Goal: Find specific page/section: Find specific page/section

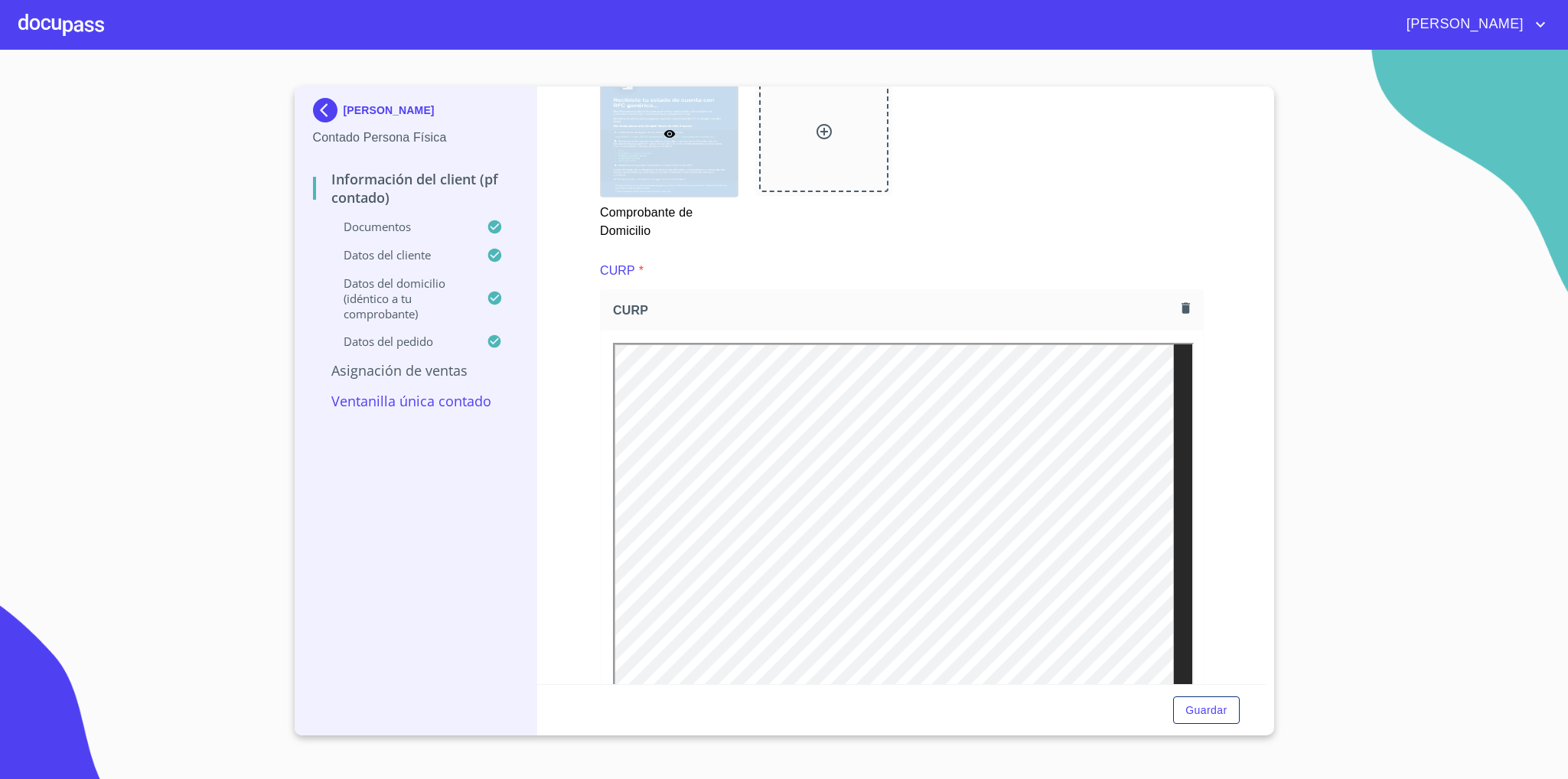
scroll to position [1147, 0]
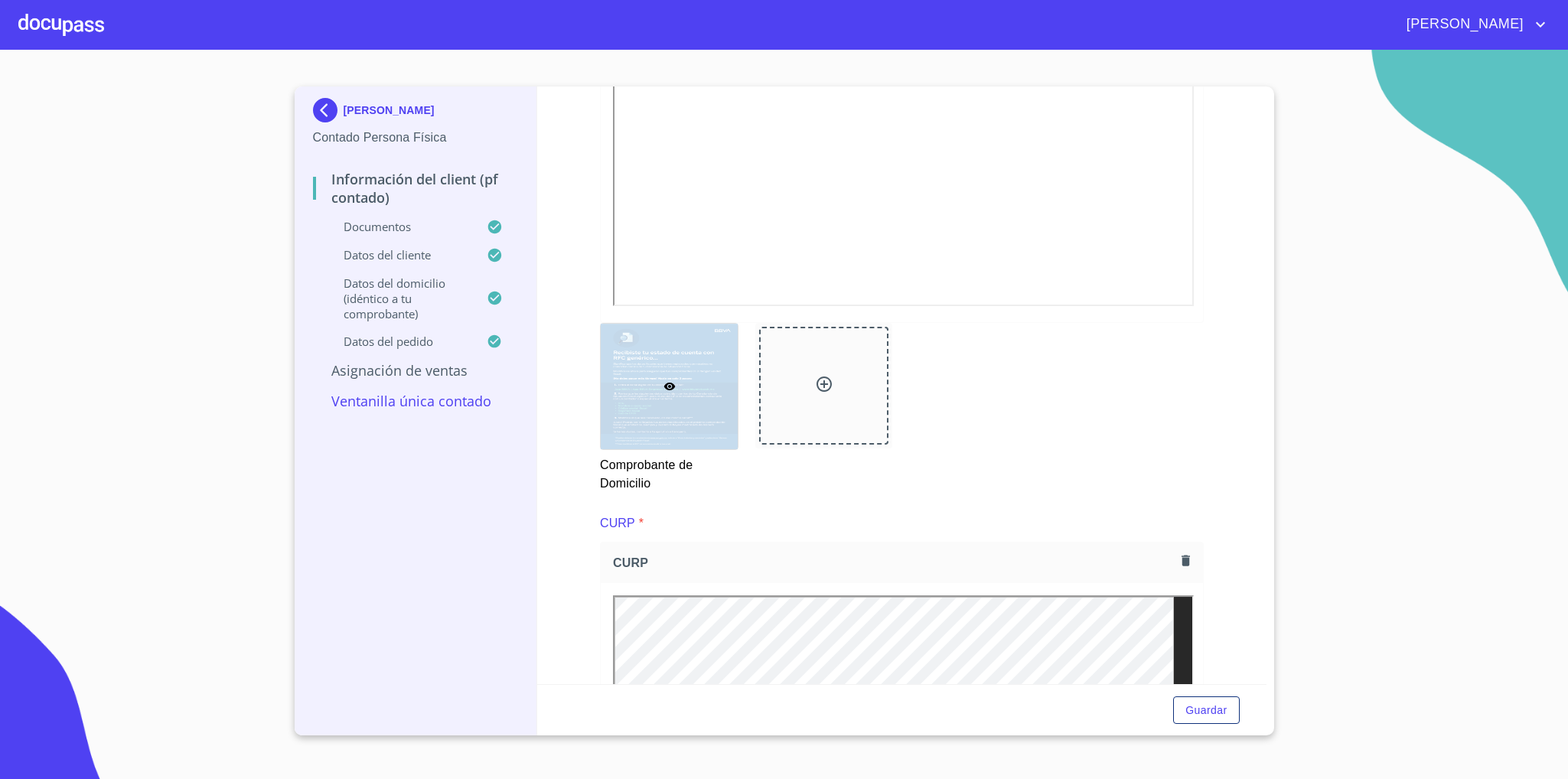
click at [322, 113] on img at bounding box center [328, 110] width 30 height 25
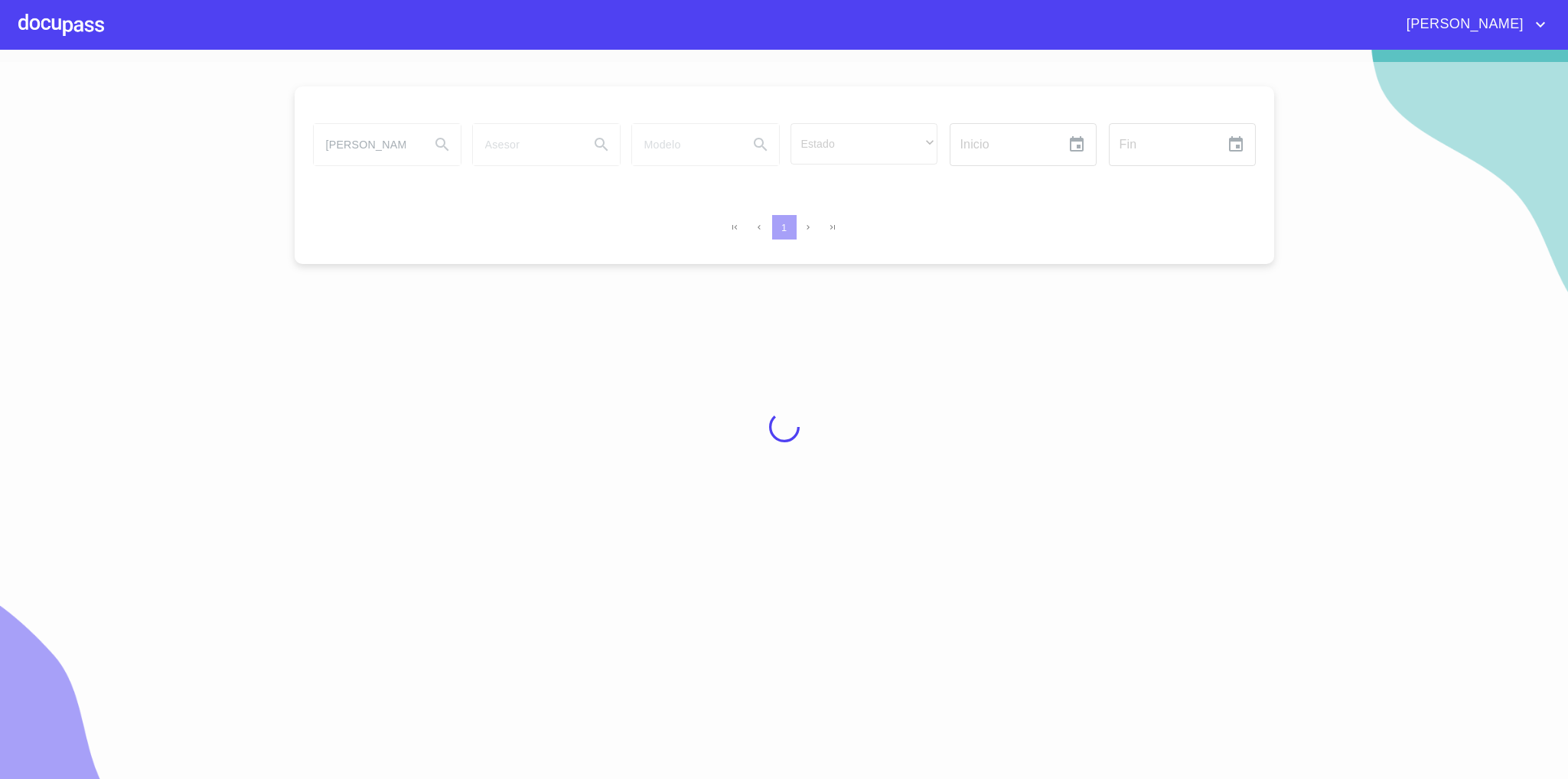
click at [67, 29] on div at bounding box center [61, 24] width 86 height 49
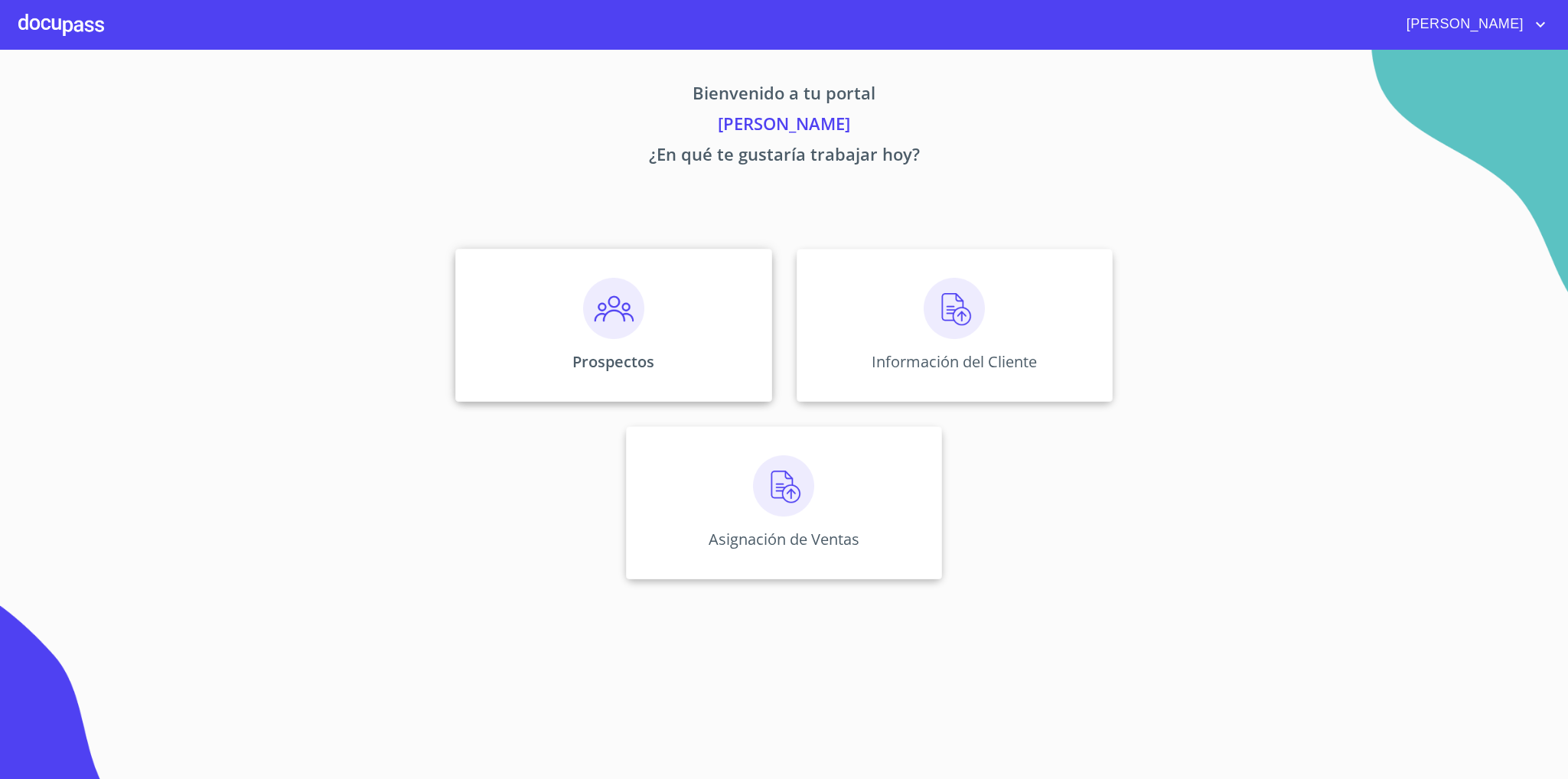
click at [655, 340] on div "Prospectos" at bounding box center [613, 325] width 316 height 153
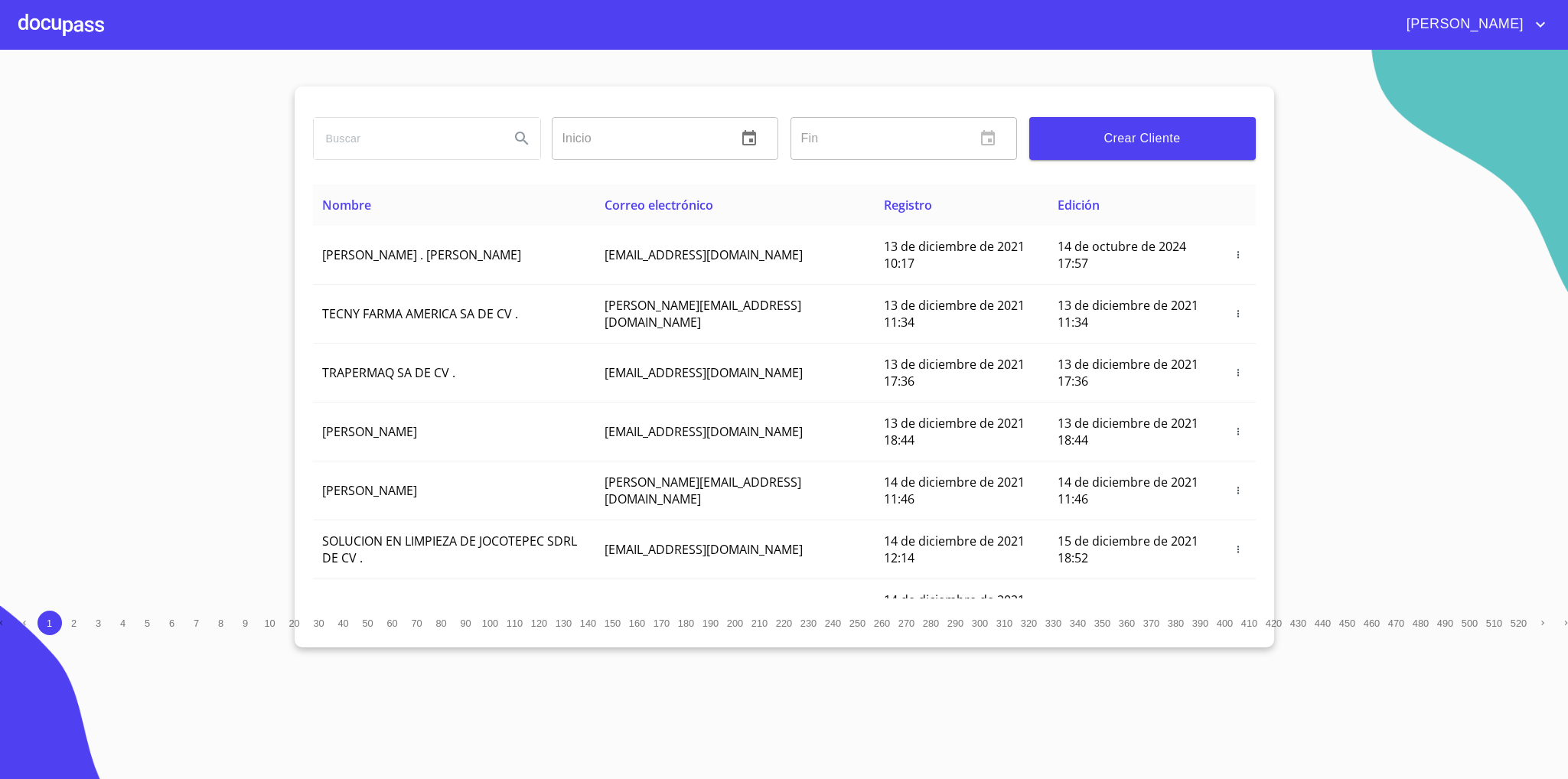
click at [395, 129] on input "search" at bounding box center [406, 138] width 184 height 41
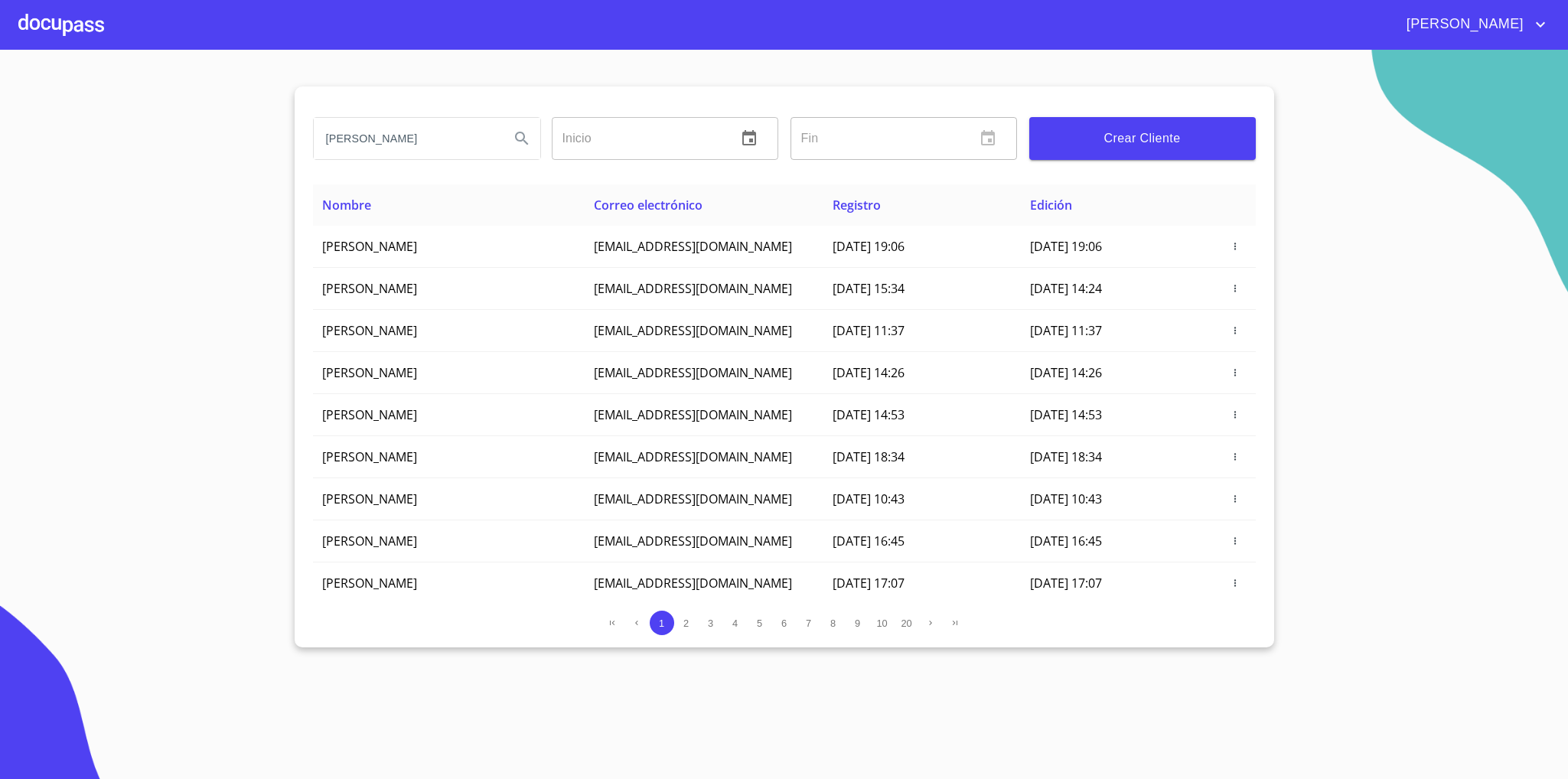
drag, startPoint x: 406, startPoint y: 119, endPoint x: 398, endPoint y: 122, distance: 8.5
click at [404, 119] on input "[PERSON_NAME]" at bounding box center [406, 138] width 184 height 41
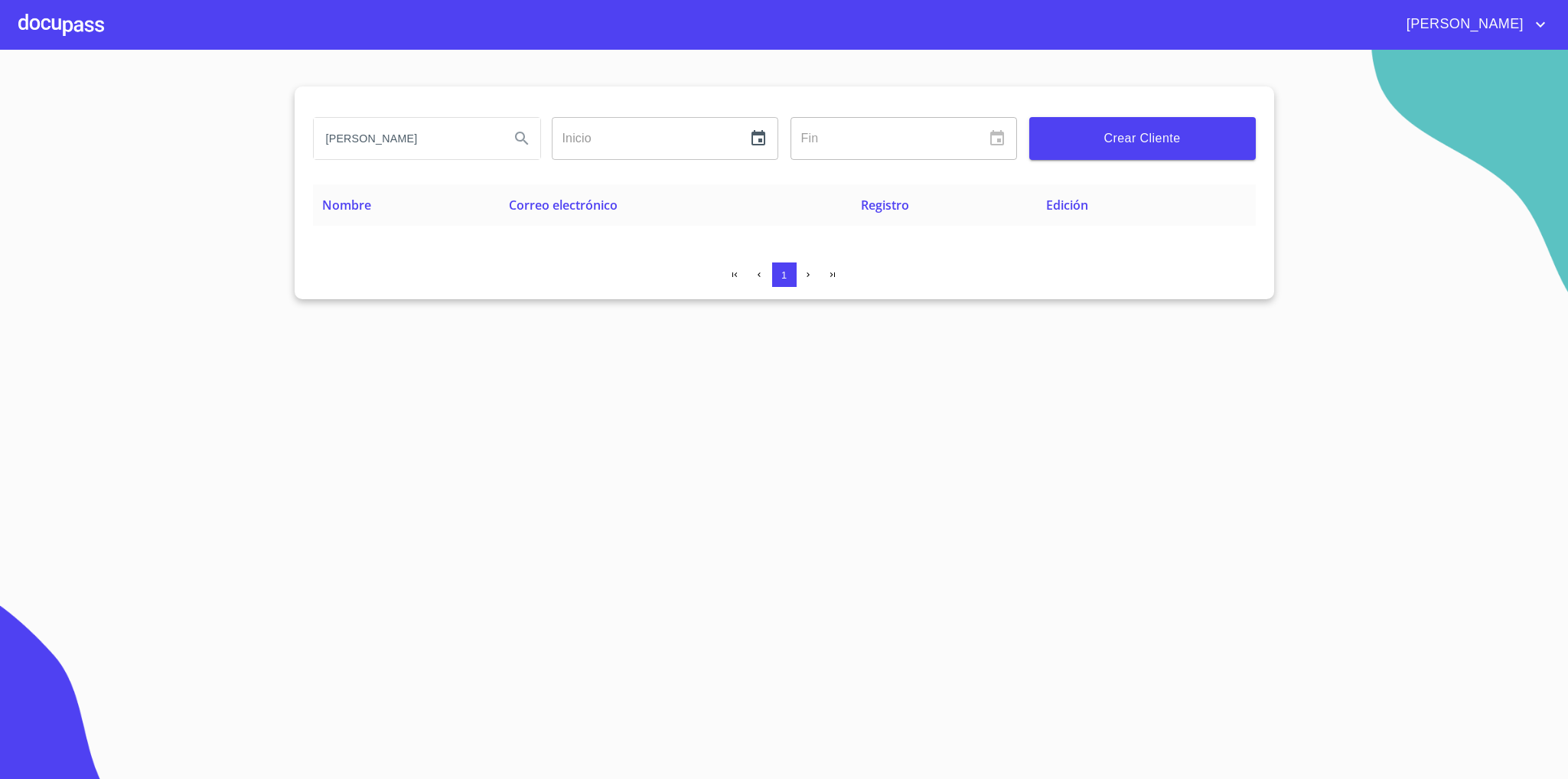
click at [492, 141] on input "[PERSON_NAME]" at bounding box center [406, 138] width 184 height 41
type input "[PERSON_NAME]"
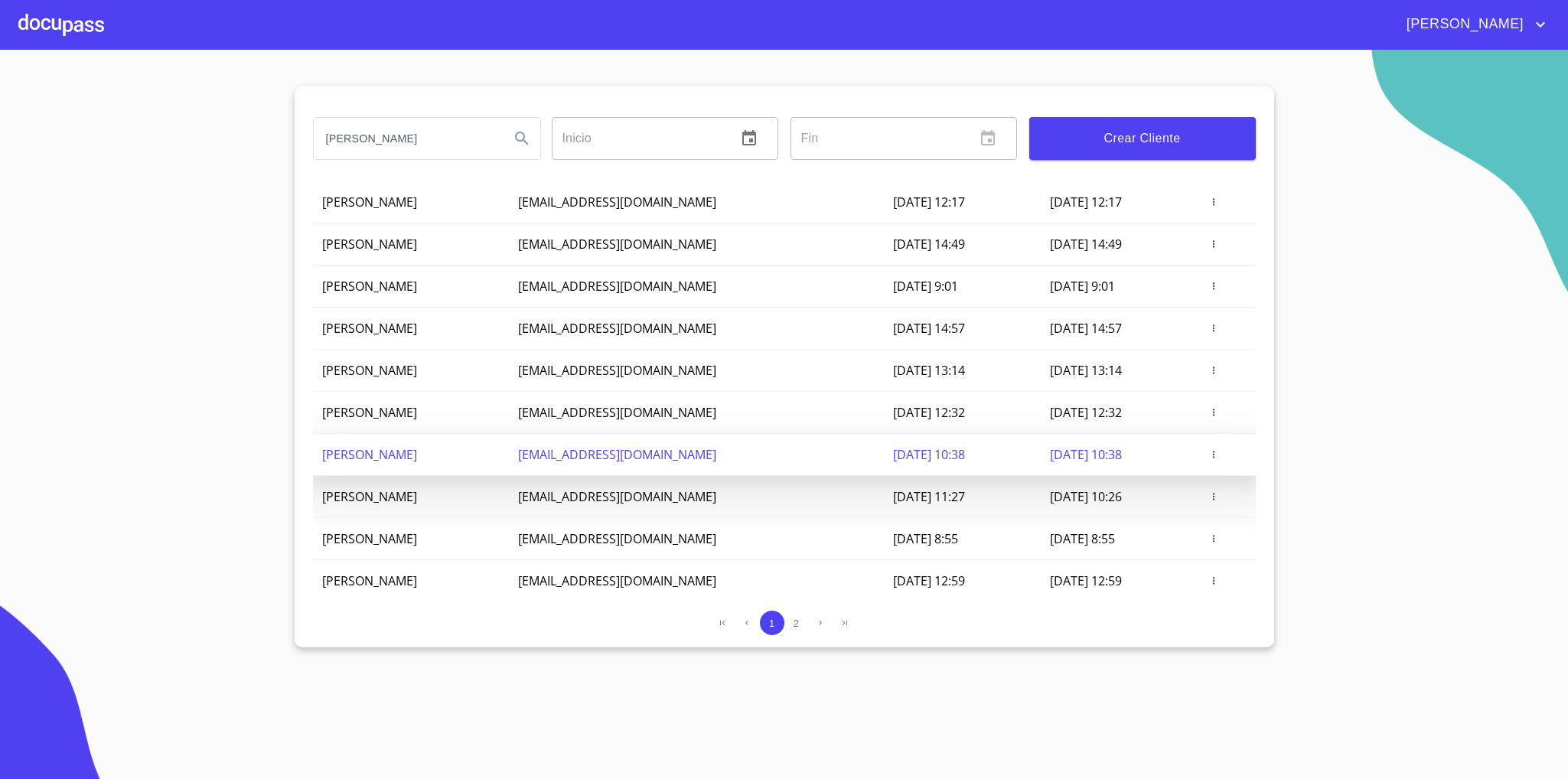
scroll to position [67, 0]
